Goal: Task Accomplishment & Management: Use online tool/utility

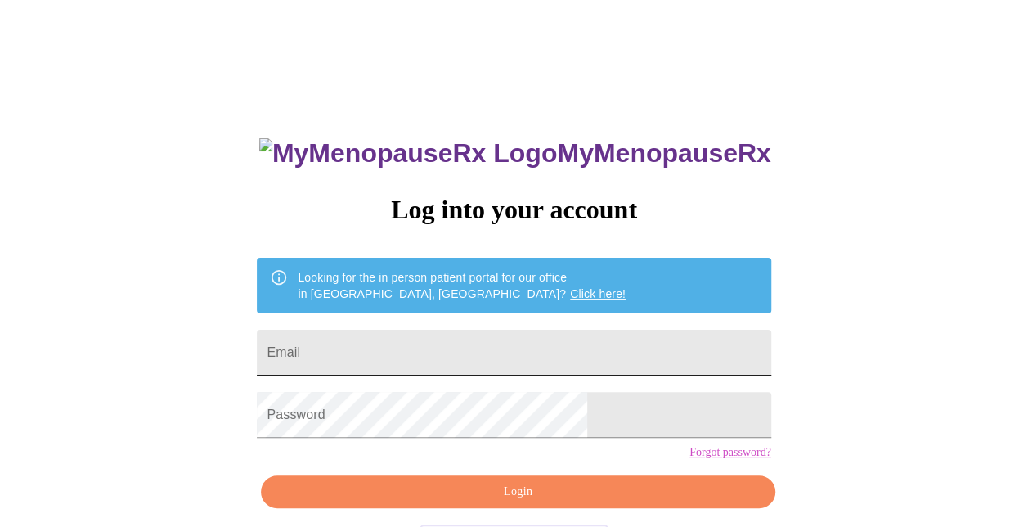
click at [584, 330] on input "Email" at bounding box center [514, 353] width 514 height 46
type input "mikejanwilder@gmail.com"
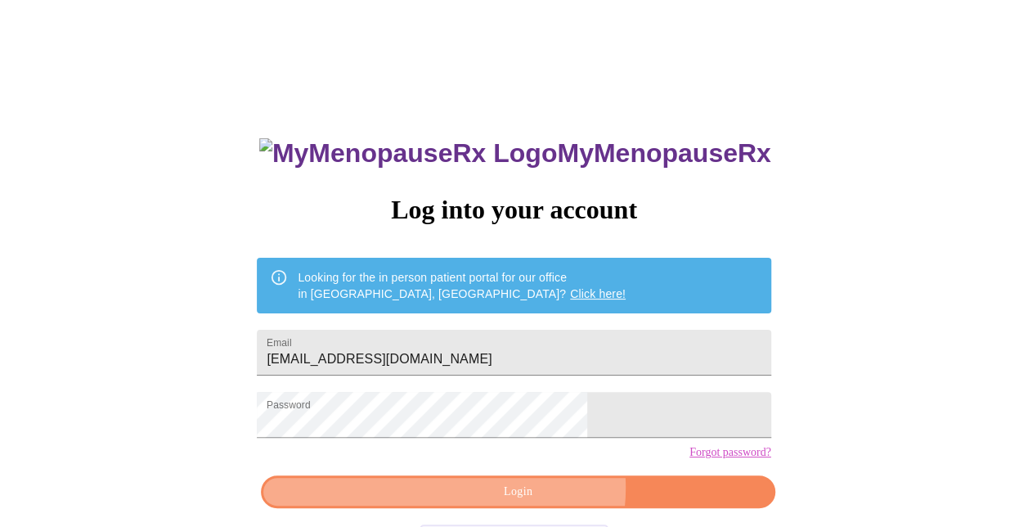
click at [535, 502] on span "Login" at bounding box center [518, 492] width 476 height 20
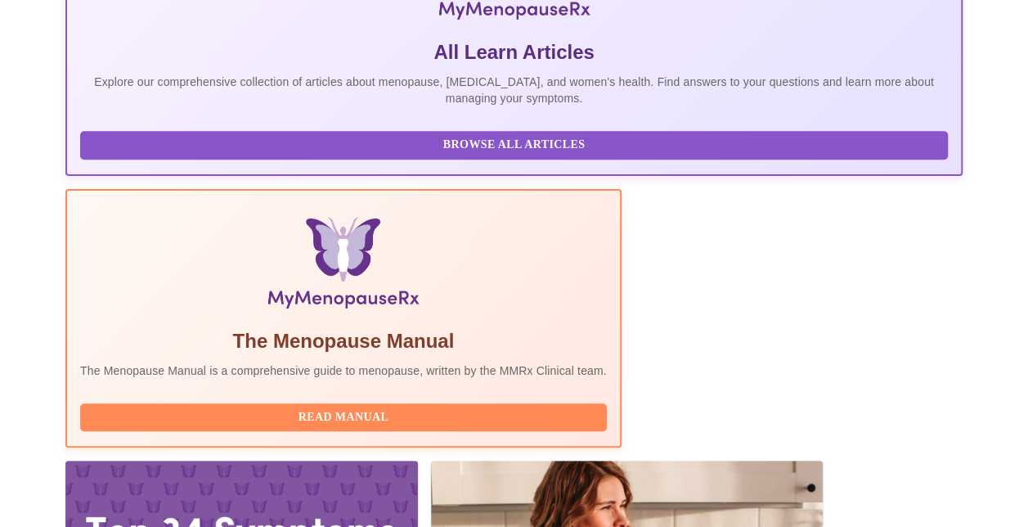
scroll to position [474, 0]
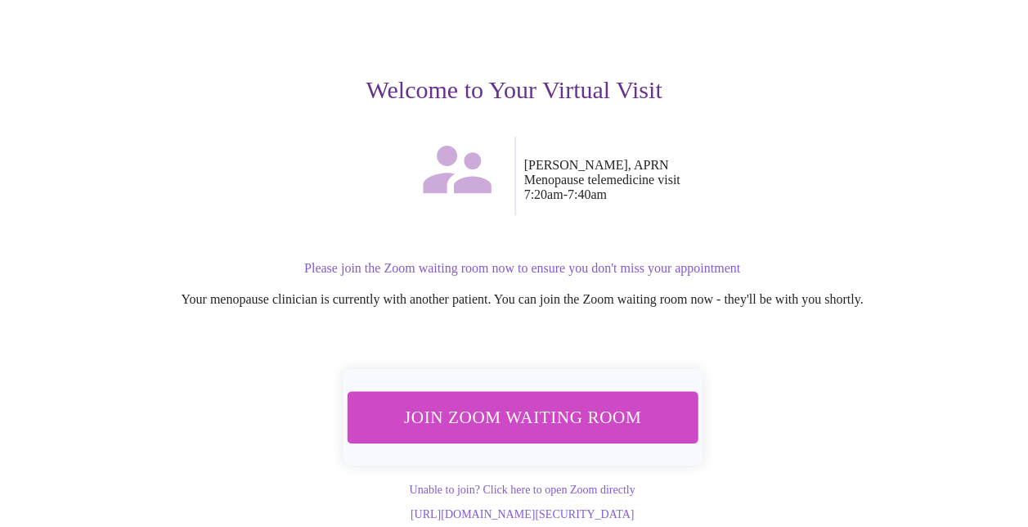
scroll to position [176, 0]
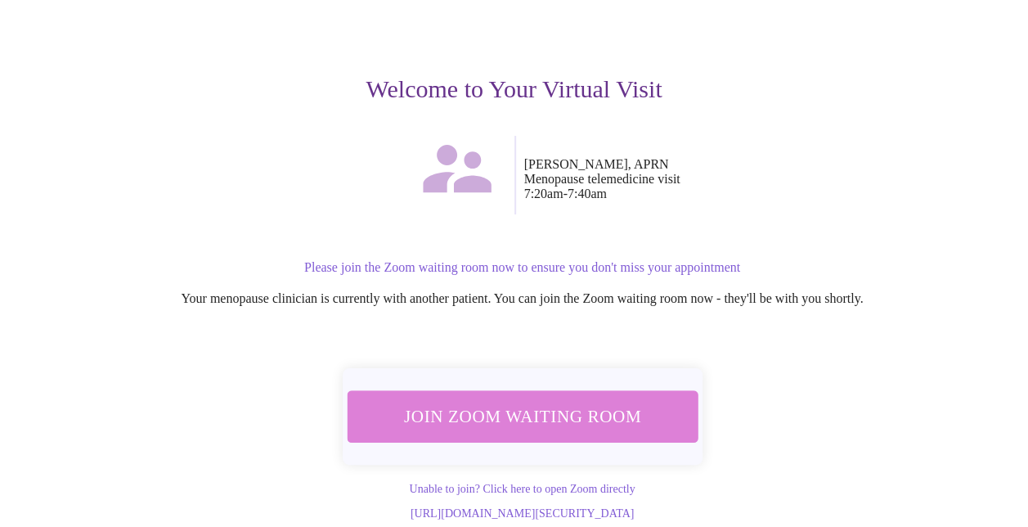
click at [545, 401] on span "Join Zoom Waiting Room" at bounding box center [522, 416] width 308 height 30
